Goal: Consume media (video, audio): Consume media (video, audio)

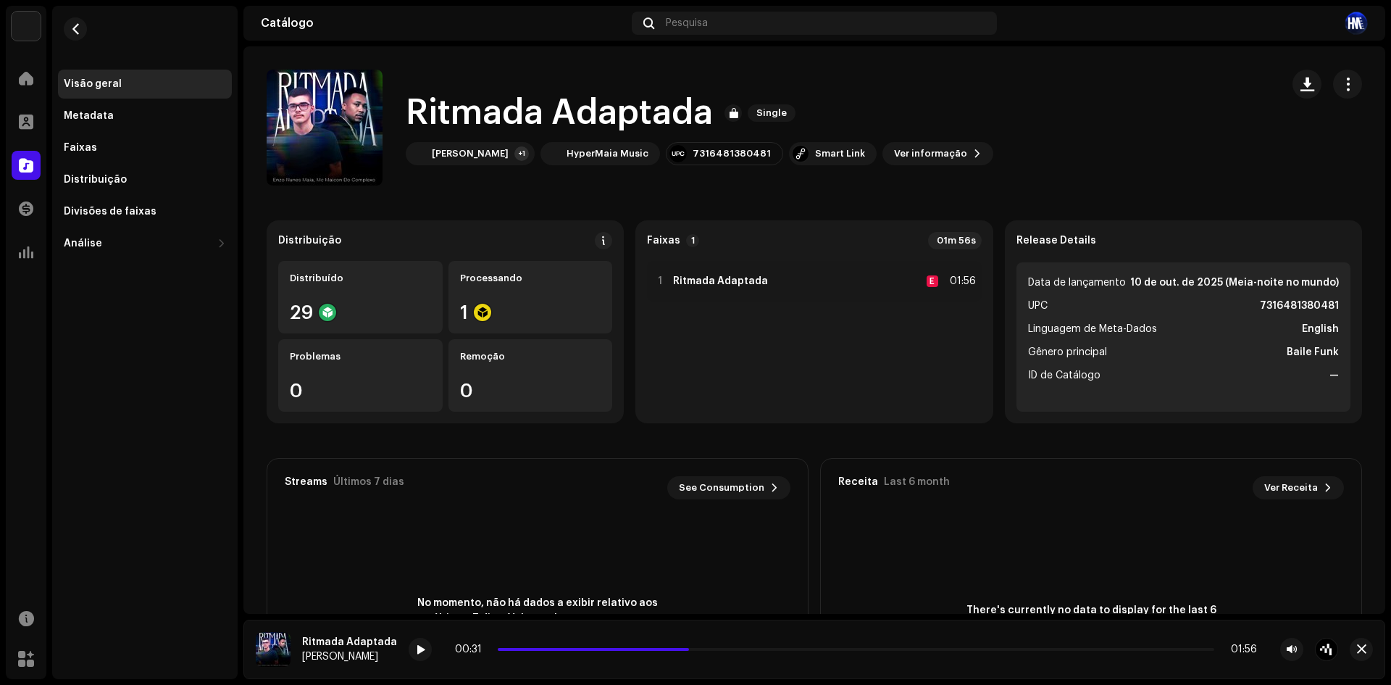
click at [91, 53] on div "Visão geral Metadata Faixas Distribuição Divisões de faixas Análise Consumo Eng…" at bounding box center [144, 132] width 185 height 252
click at [80, 25] on span "button" at bounding box center [75, 29] width 11 height 12
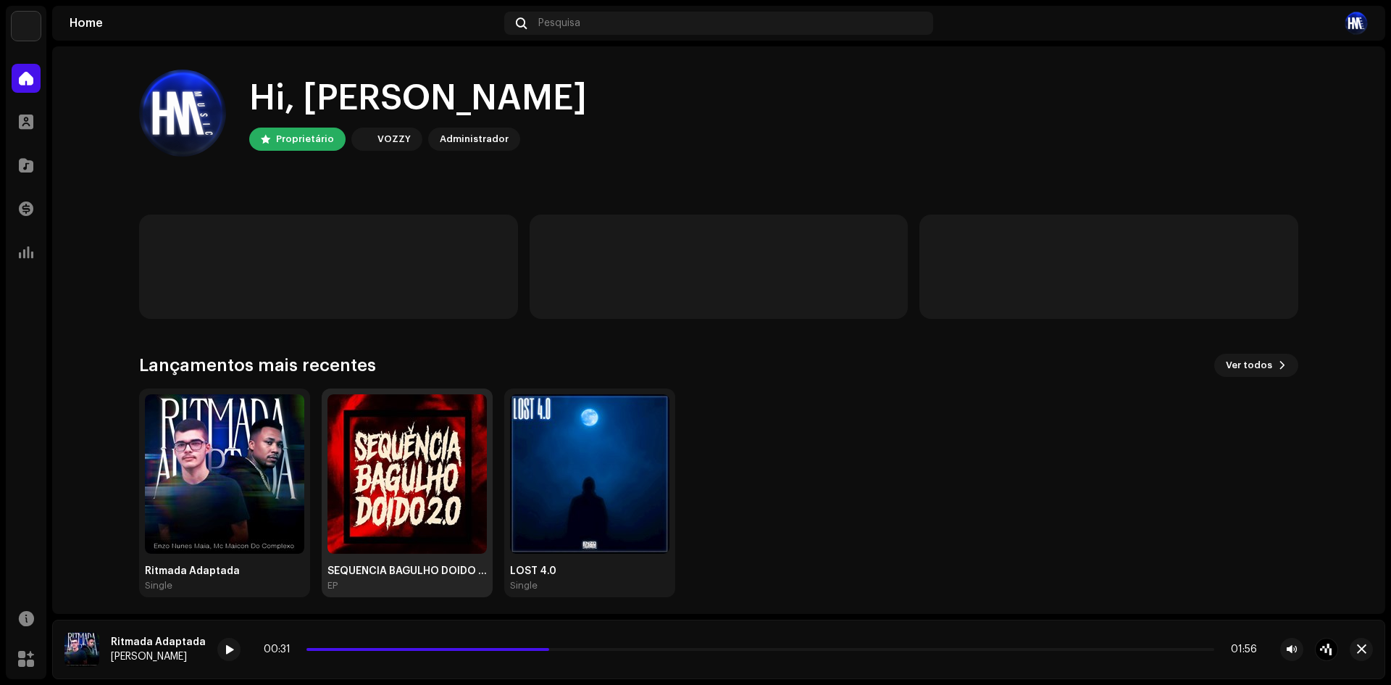
click at [378, 464] on img at bounding box center [407, 473] width 159 height 159
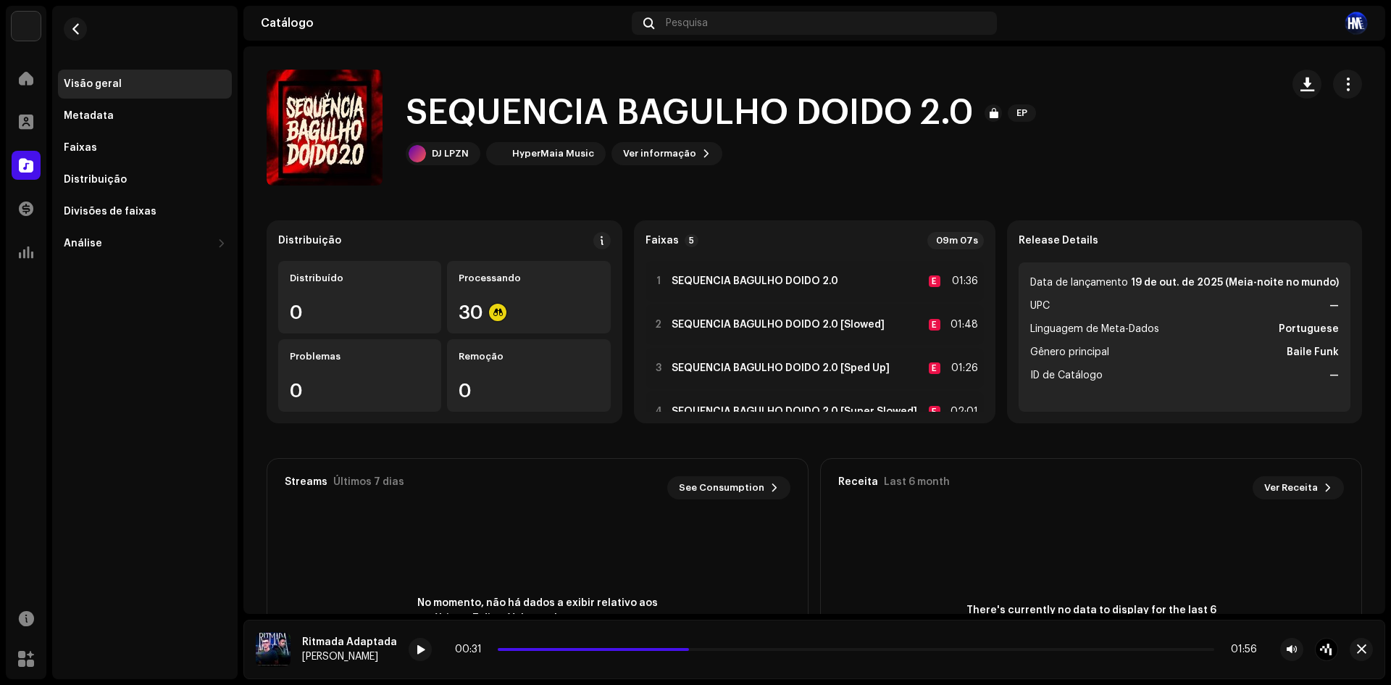
click at [493, 439] on div "Distribuição Distribuído 0 Processando 30 Problemas 0 Remoção 0 Faixas 5 09m 07…" at bounding box center [815, 483] width 1096 height 527
click at [656, 264] on div "1 SEQUENCIA BAGULHO DOIDO 2.0 E 01:36" at bounding box center [815, 281] width 338 height 41
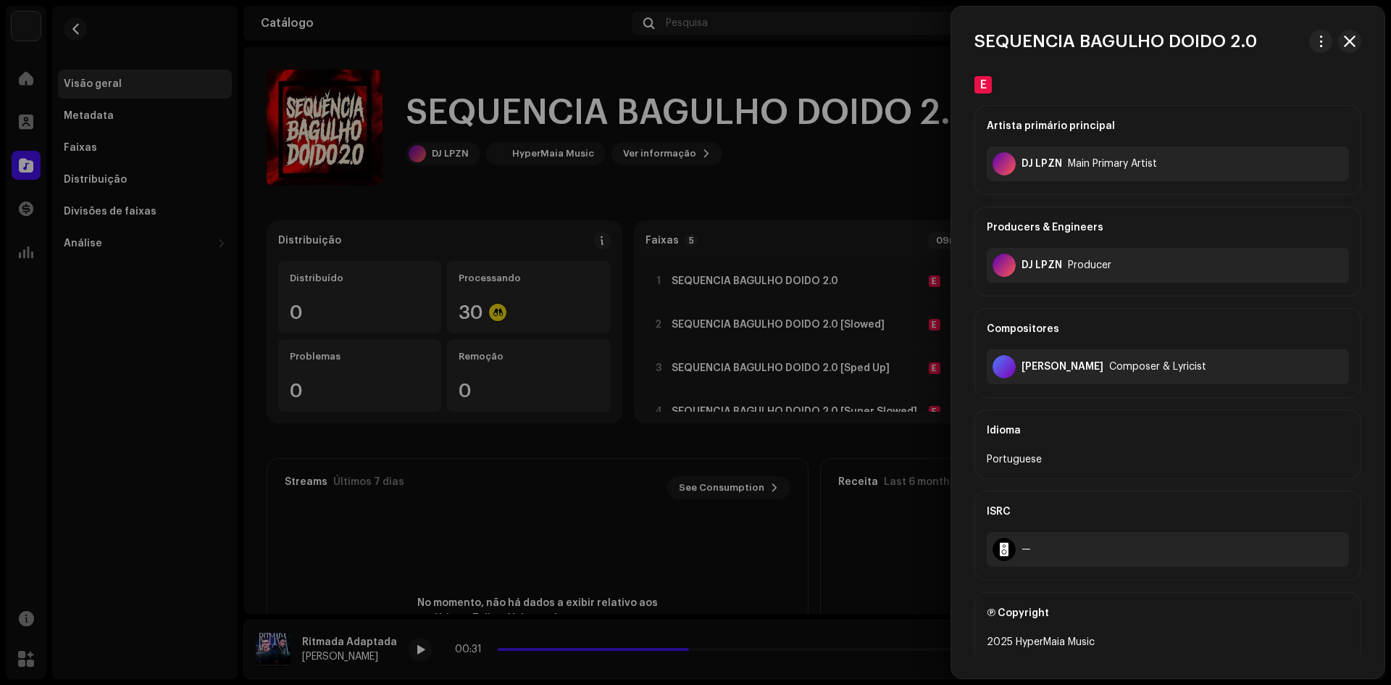
click at [655, 214] on div at bounding box center [695, 342] width 1391 height 685
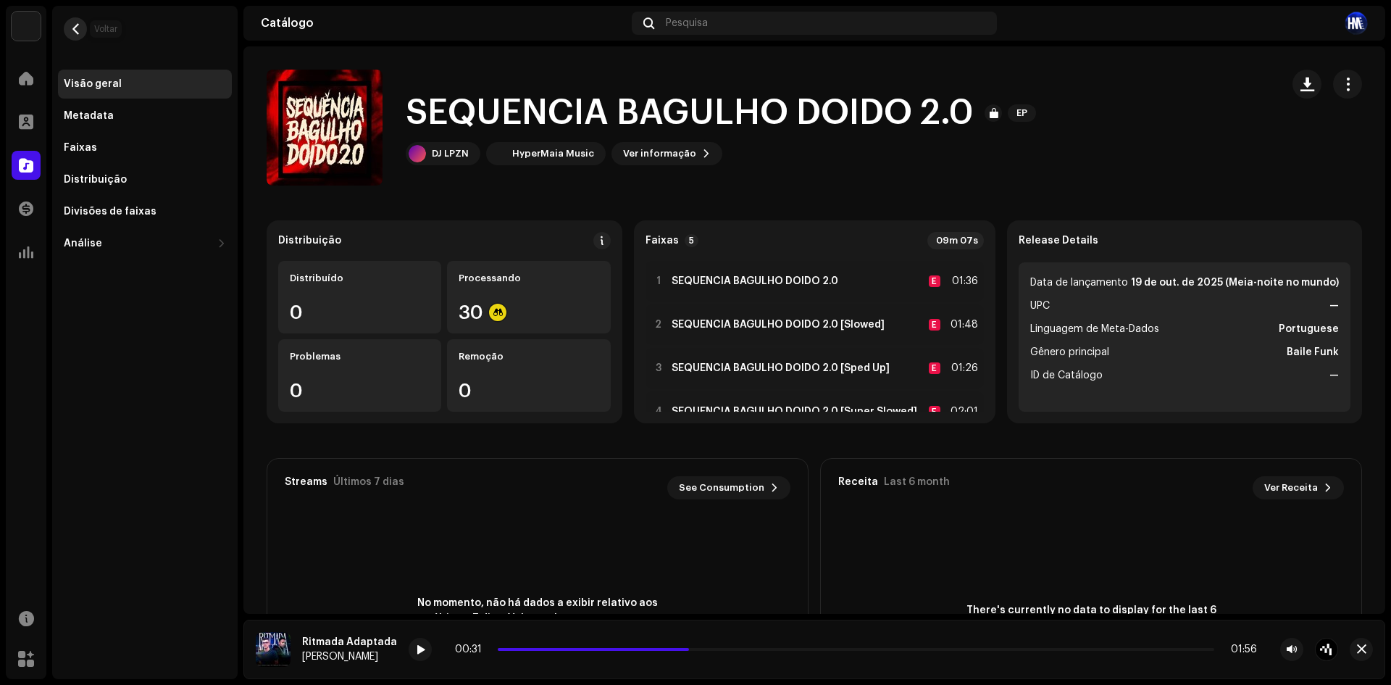
click at [70, 25] on span "button" at bounding box center [75, 29] width 11 height 12
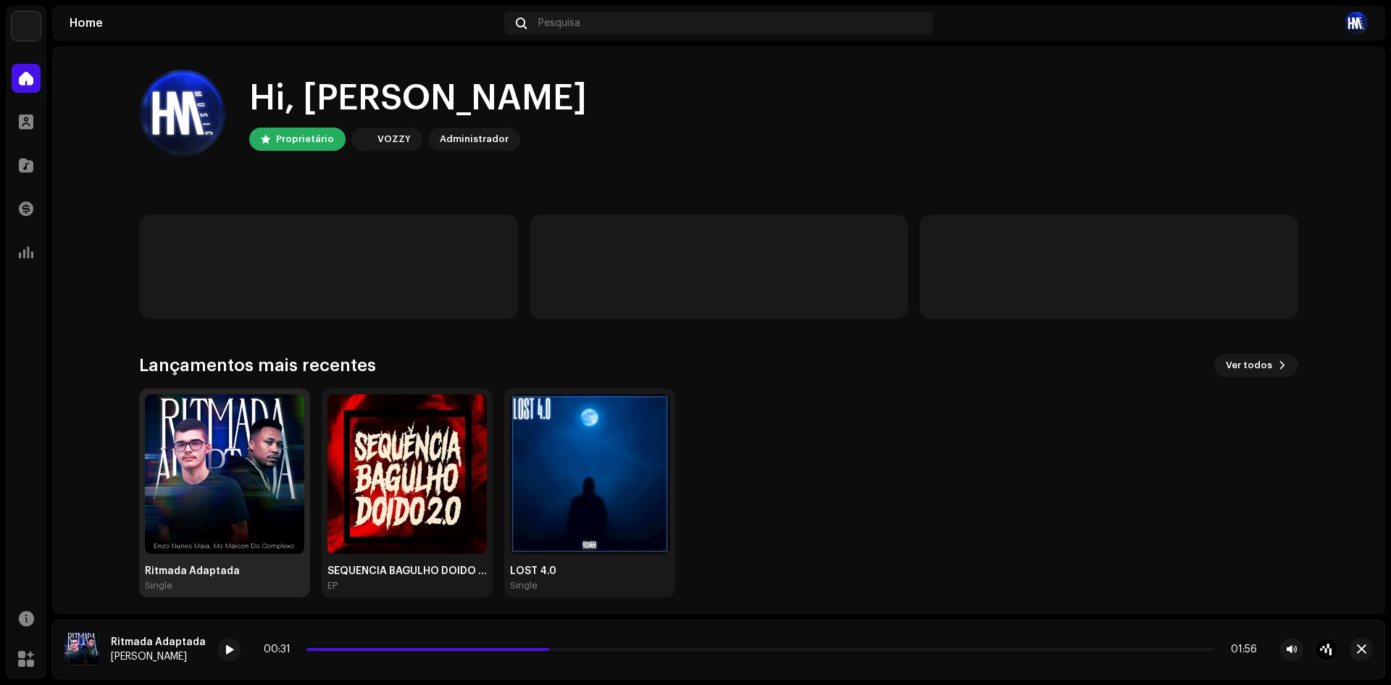
click at [183, 488] on img at bounding box center [224, 473] width 159 height 159
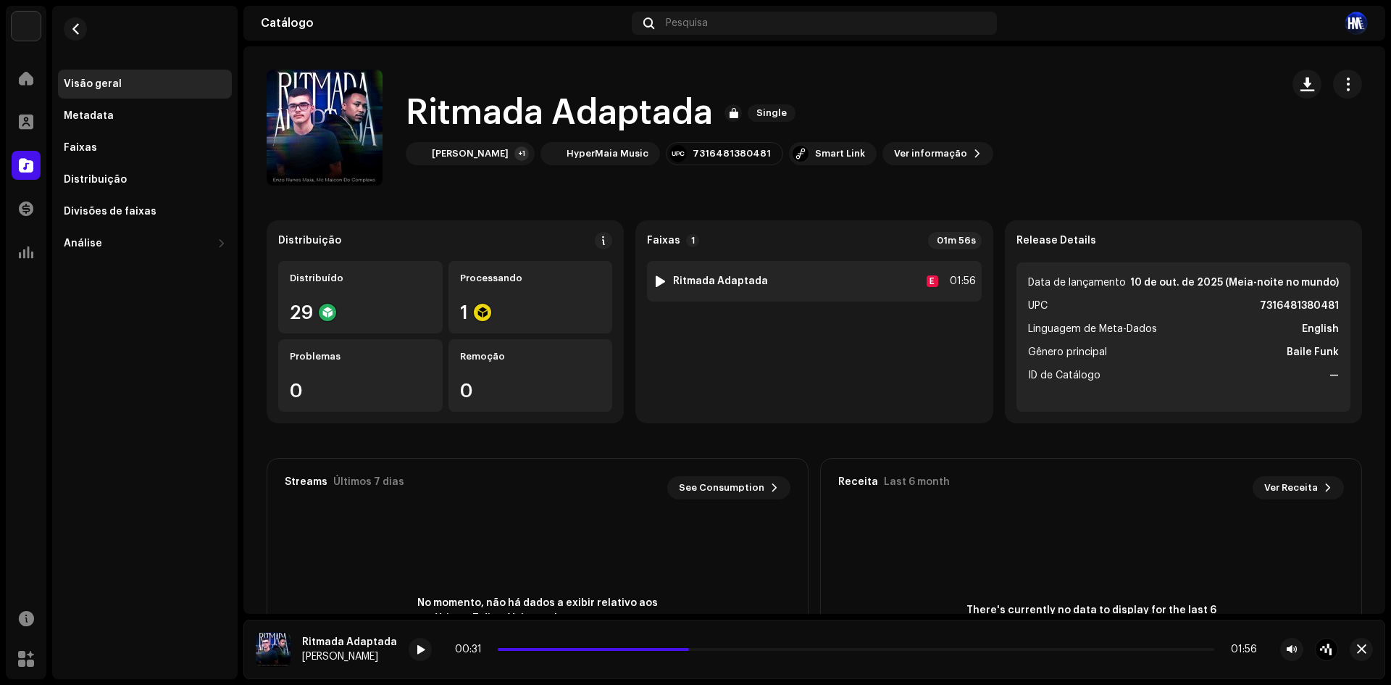
click at [651, 278] on img at bounding box center [660, 281] width 19 height 19
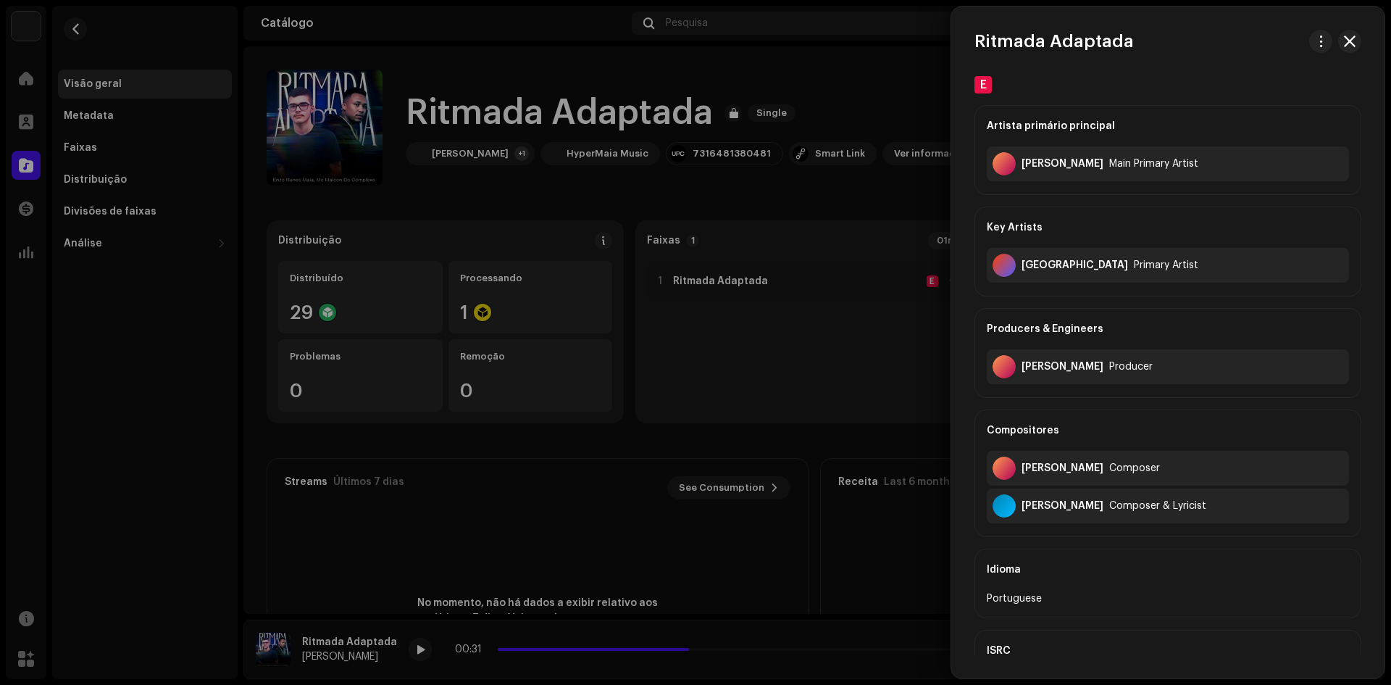
click at [672, 360] on div at bounding box center [695, 342] width 1391 height 685
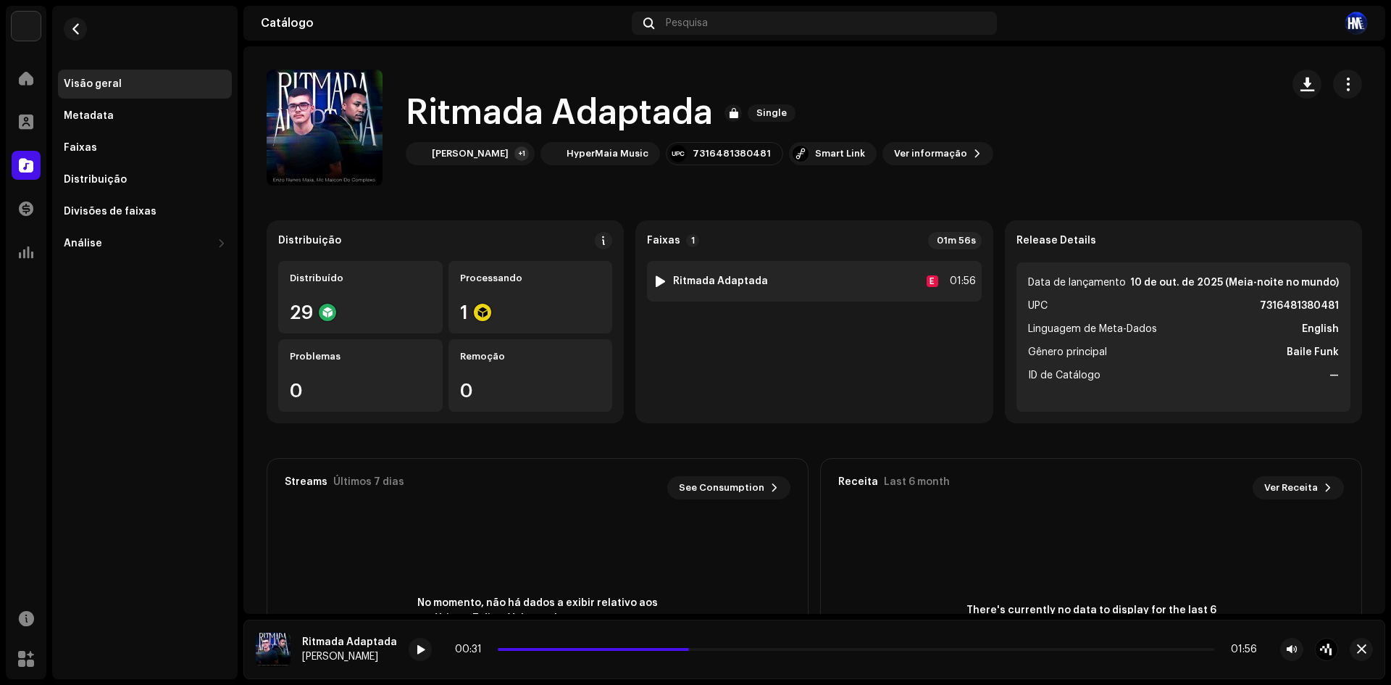
click at [655, 283] on div at bounding box center [660, 281] width 11 height 12
click at [419, 650] on span at bounding box center [420, 650] width 9 height 12
click at [498, 648] on span at bounding box center [597, 649] width 198 height 3
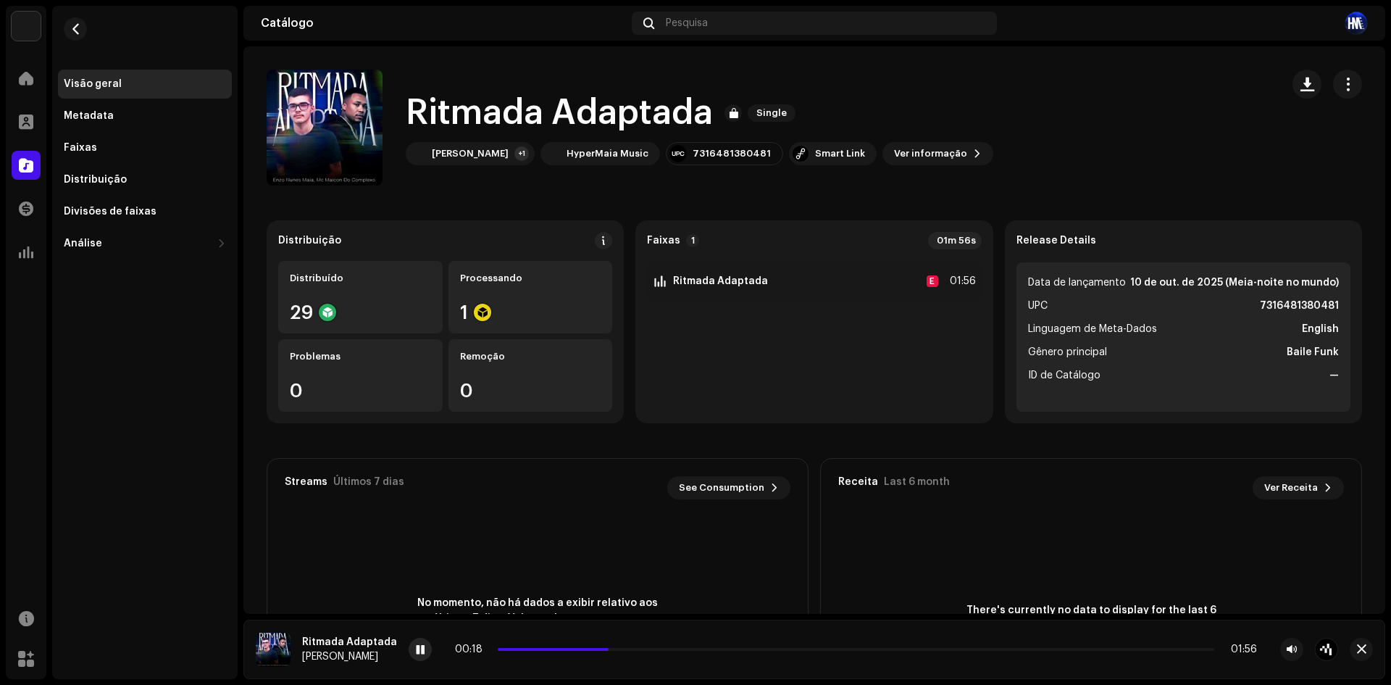
click at [416, 647] on span at bounding box center [420, 650] width 9 height 12
drag, startPoint x: 547, startPoint y: 648, endPoint x: 317, endPoint y: 667, distance: 230.5
click at [317, 667] on div "Ritmada Adaptada [PERSON_NAME] Maia 00:18 01:56" at bounding box center [814, 649] width 1142 height 59
click at [506, 638] on div "00:18 01:56" at bounding box center [874, 649] width 930 height 23
click at [499, 651] on div "00:18 01:56" at bounding box center [856, 649] width 802 height 12
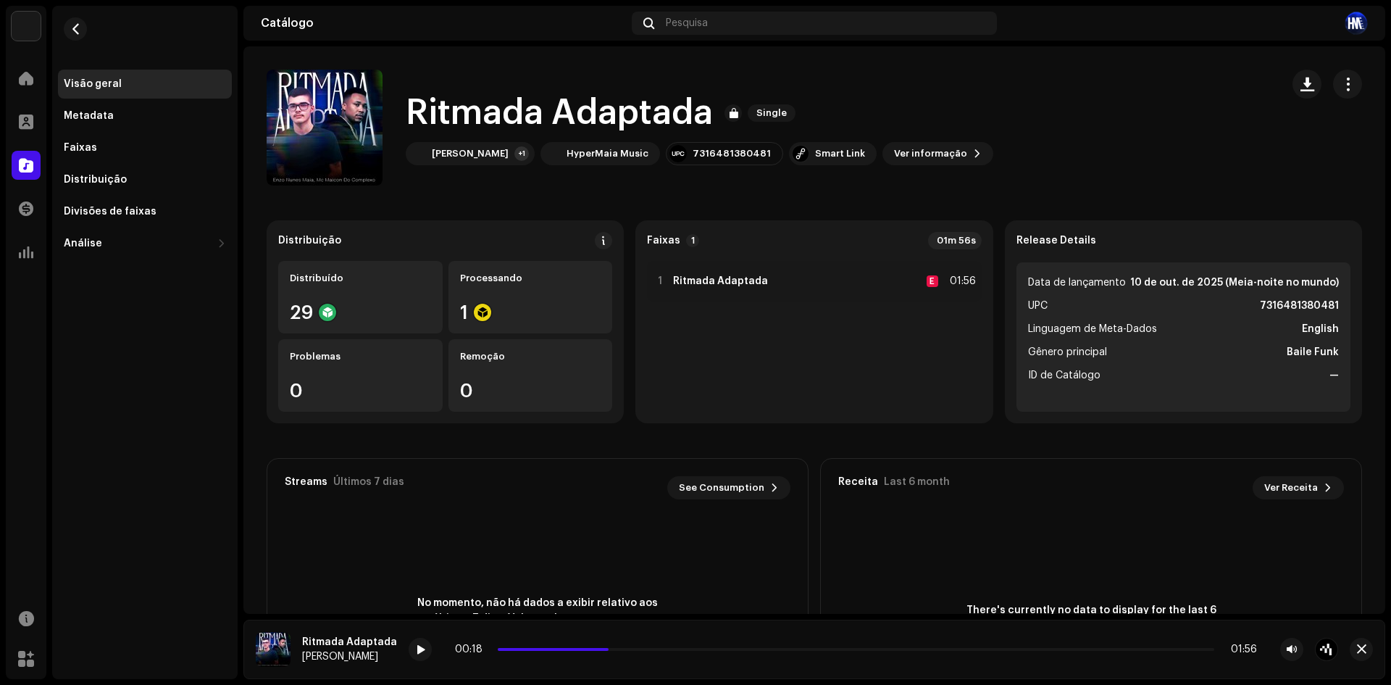
click at [496, 646] on div "00:18 01:56" at bounding box center [856, 649] width 802 height 12
click at [498, 650] on span at bounding box center [553, 649] width 111 height 3
click at [781, 454] on div "Distribuição Distribuído 29 Processando 1 Problemas 0 Remoção 0 Faixas 1 01m 56…" at bounding box center [815, 483] width 1096 height 527
click at [518, 159] on div "+1" at bounding box center [521, 153] width 14 height 14
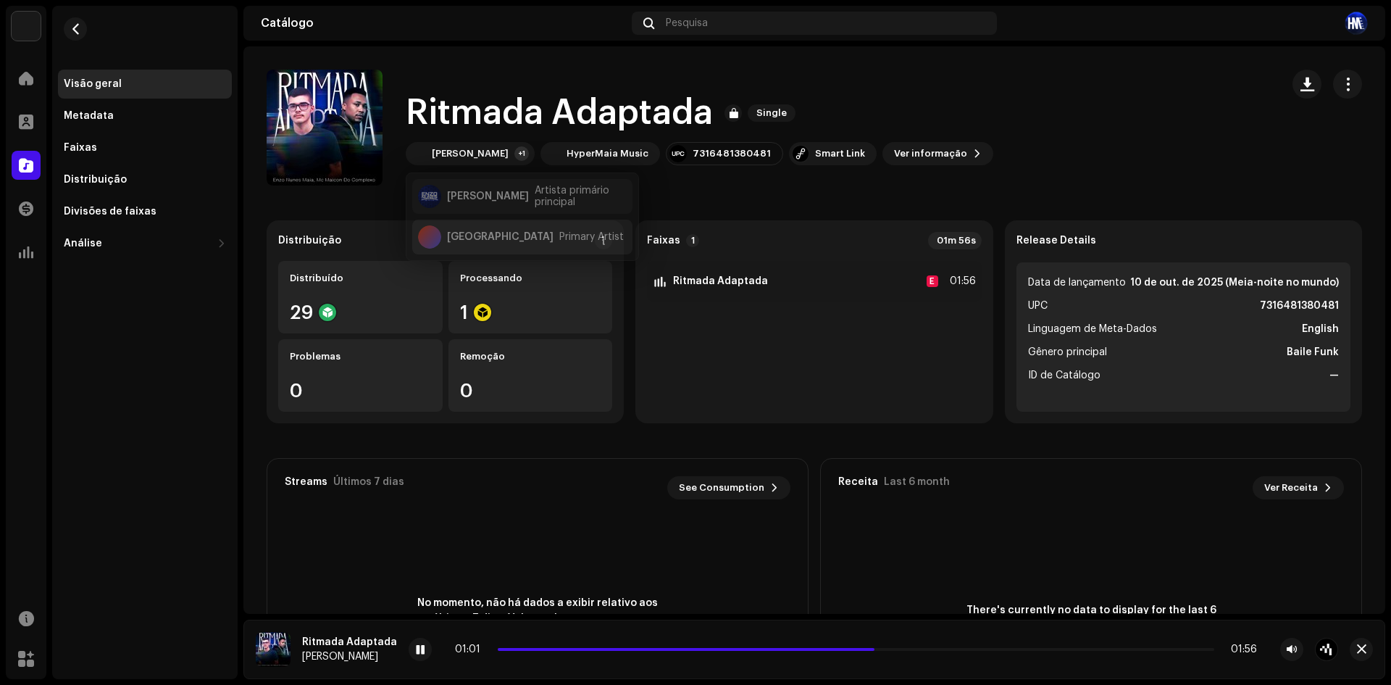
click at [514, 217] on div "[GEOGRAPHIC_DATA] Primary Artist" at bounding box center [522, 229] width 220 height 35
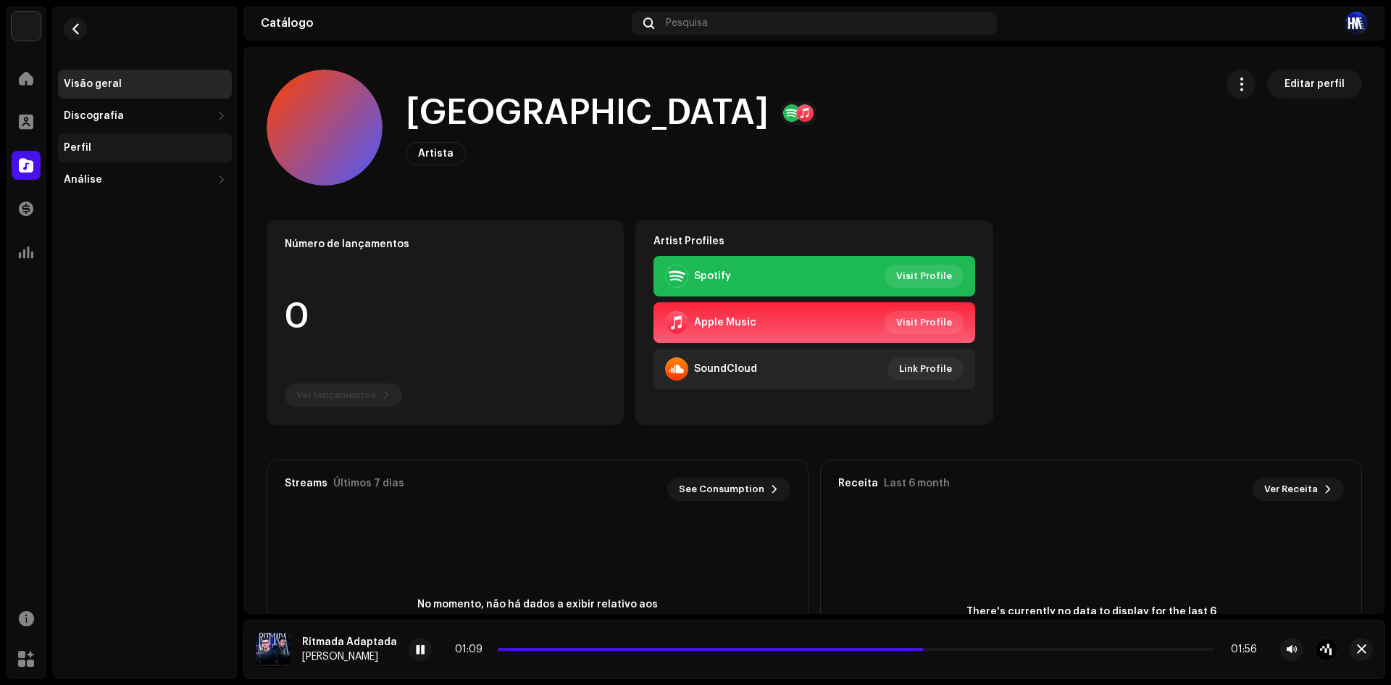
click at [159, 141] on div "Perfil" at bounding box center [145, 147] width 174 height 29
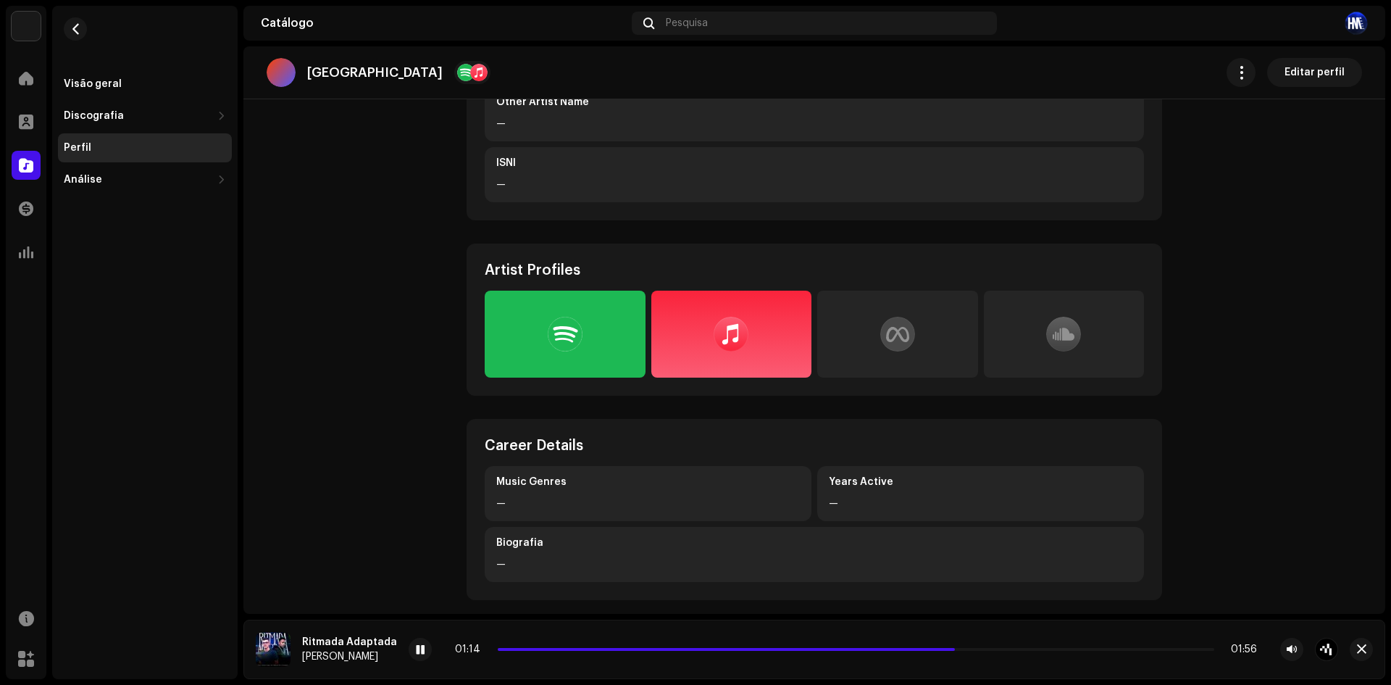
scroll to position [217, 0]
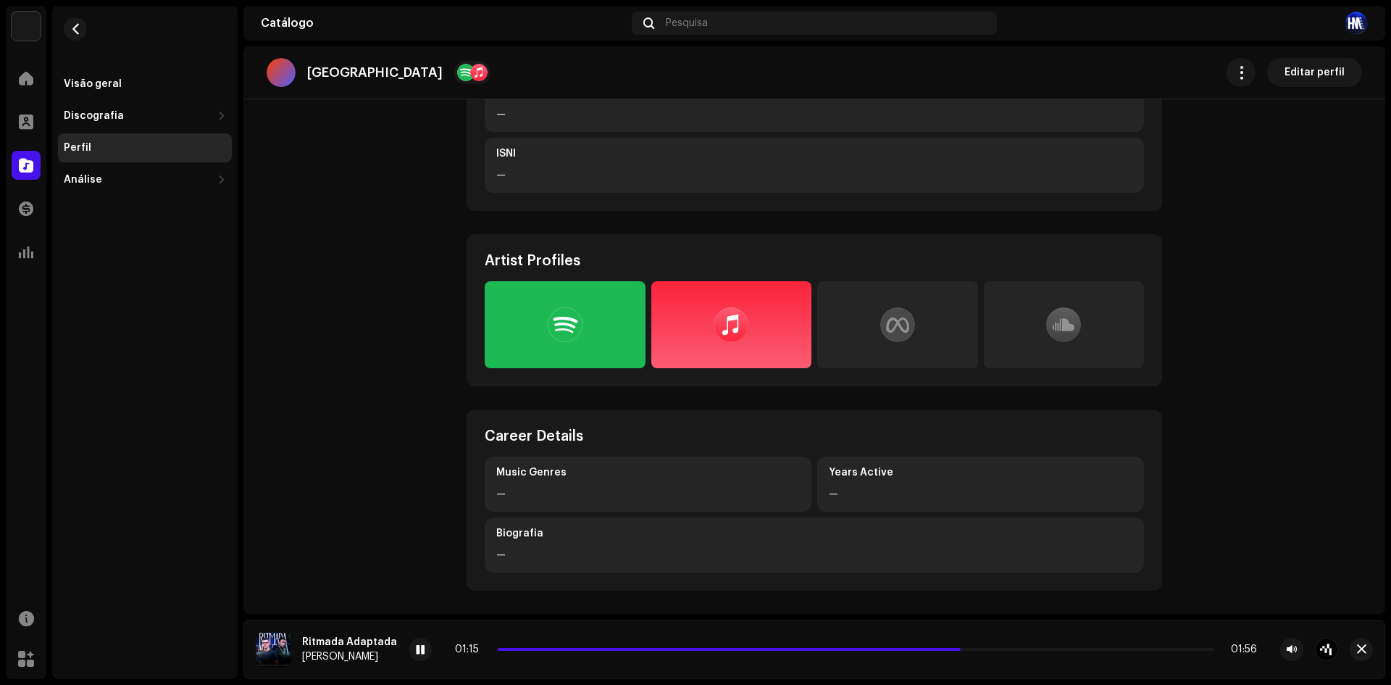
click at [906, 329] on div at bounding box center [897, 324] width 35 height 35
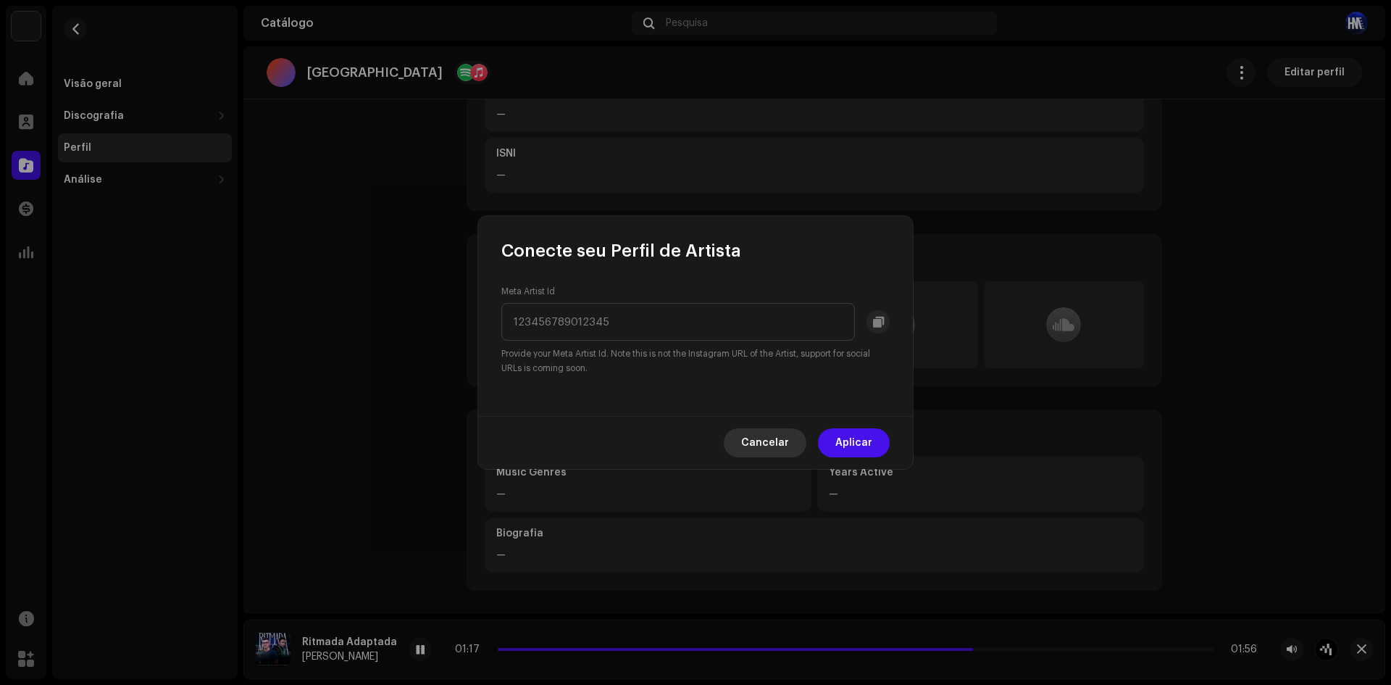
click at [759, 441] on span "Cancelar" at bounding box center [765, 442] width 48 height 29
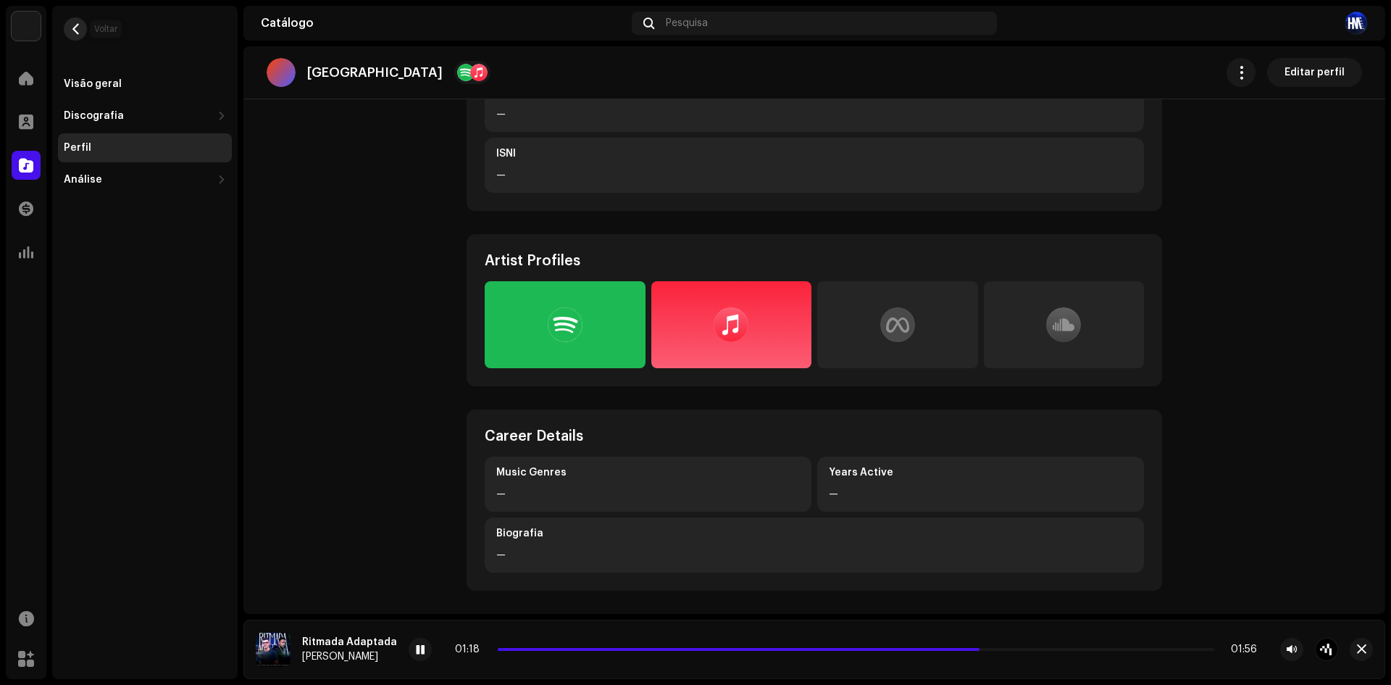
click at [77, 20] on button "button" at bounding box center [75, 28] width 23 height 23
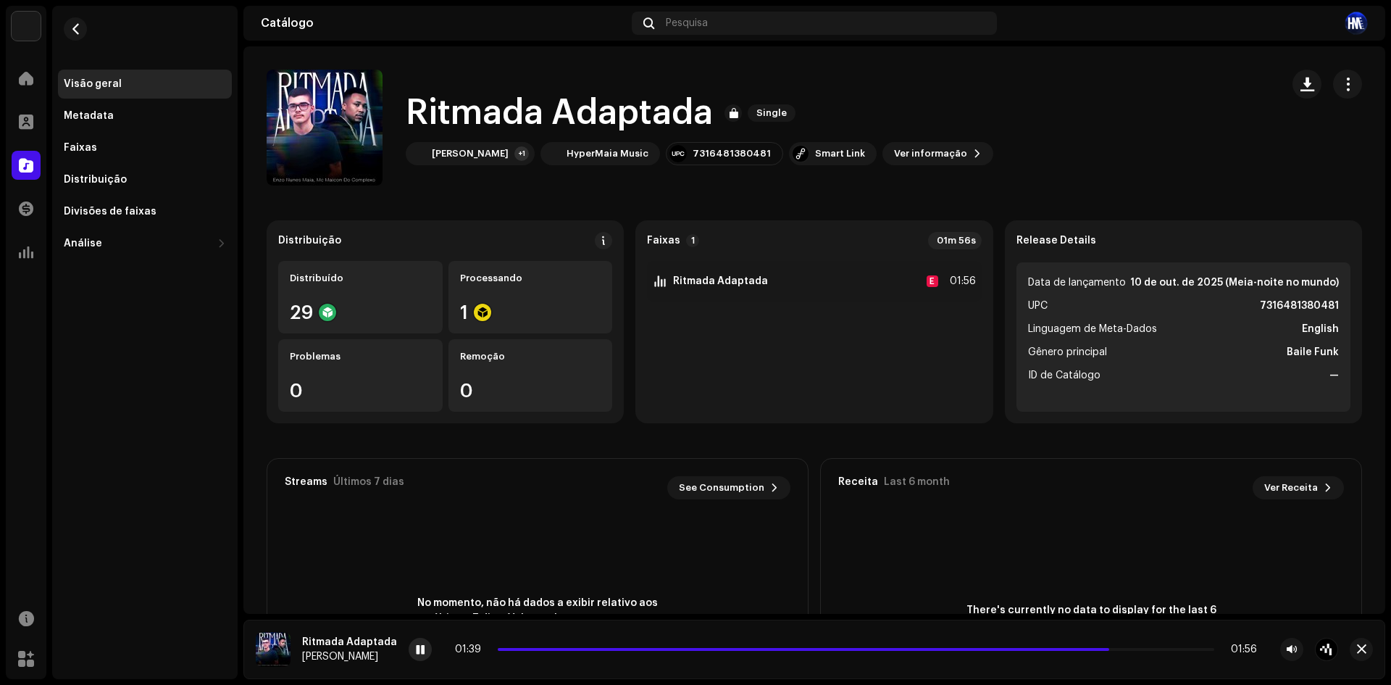
click at [416, 646] on span at bounding box center [420, 650] width 9 height 12
